Goal: Transaction & Acquisition: Purchase product/service

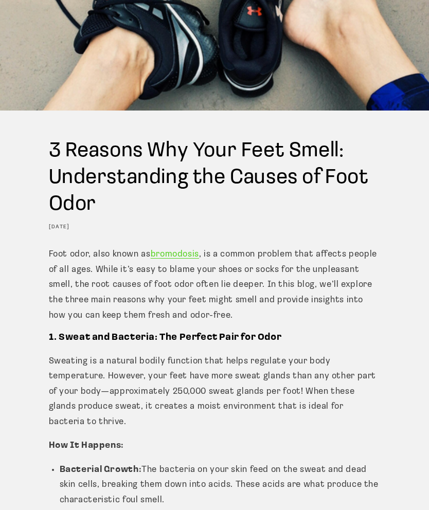
scroll to position [192, 0]
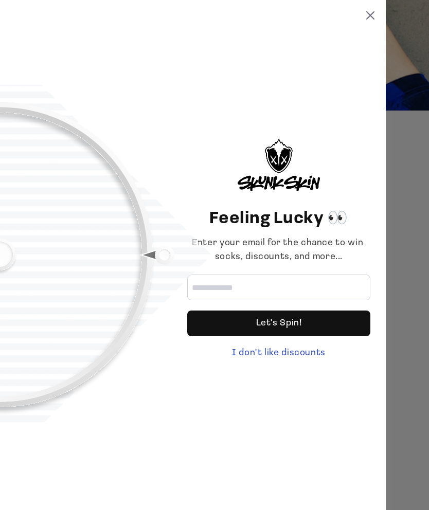
click at [369, 12] on icon at bounding box center [370, 15] width 8 height 8
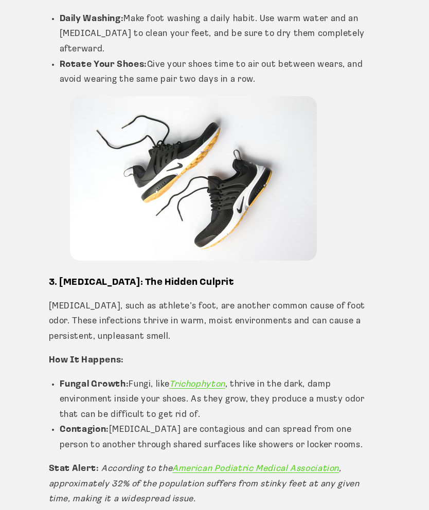
scroll to position [1309, 0]
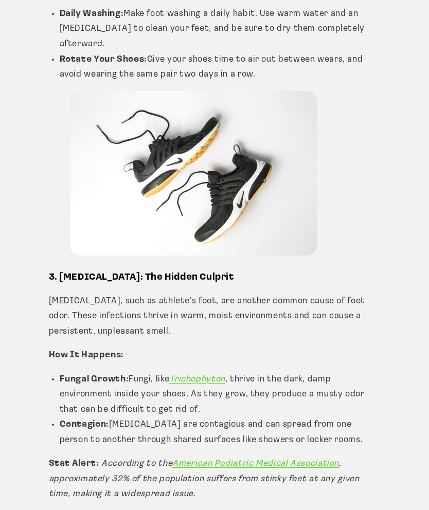
click at [427, 510] on div "Foot odor, also known as bromodosis , is a common problem that affects people o…" at bounding box center [214, 53] width 429 height 1847
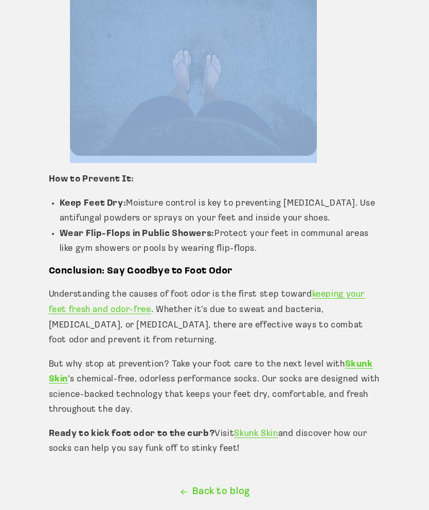
scroll to position [1829, 0]
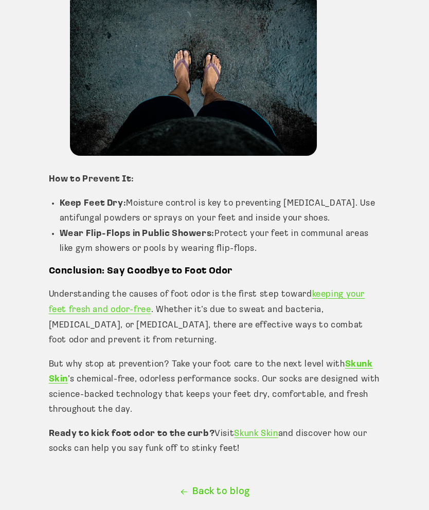
click at [258, 430] on link "Skunk Skin" at bounding box center [256, 434] width 44 height 9
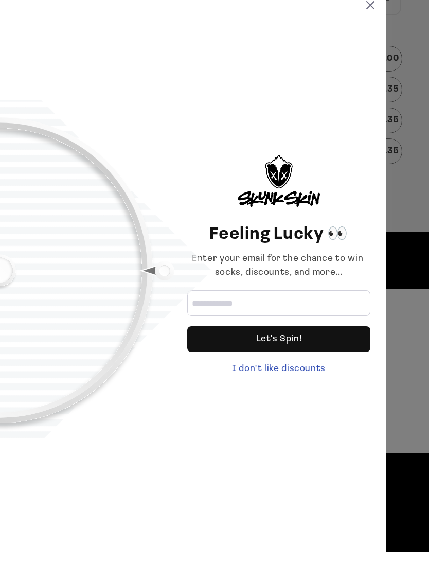
click at [303, 372] on div "I don't like discounts" at bounding box center [278, 379] width 183 height 14
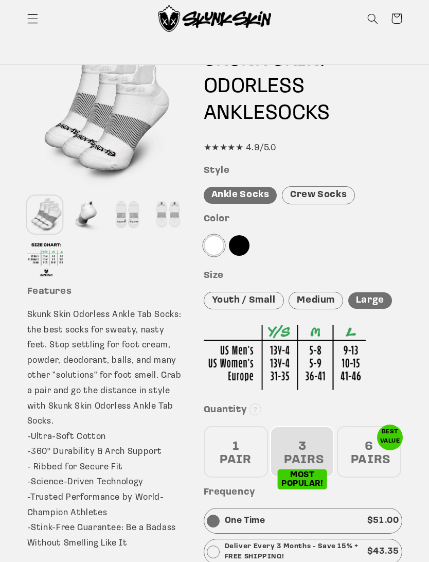
scroll to position [79, 0]
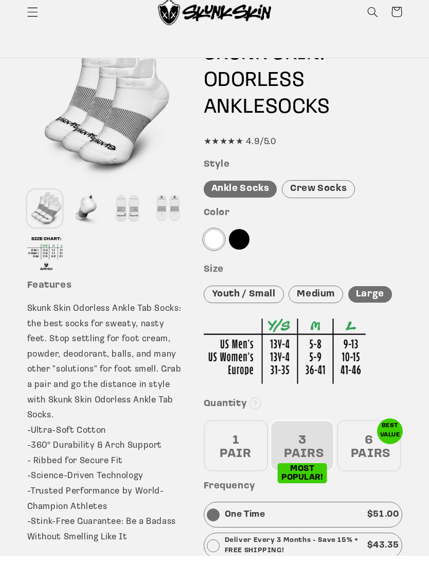
click at [262, 379] on img at bounding box center [285, 357] width 162 height 65
click at [261, 365] on img at bounding box center [285, 357] width 162 height 65
click at [259, 364] on img at bounding box center [285, 357] width 162 height 65
